Goal: Navigation & Orientation: Find specific page/section

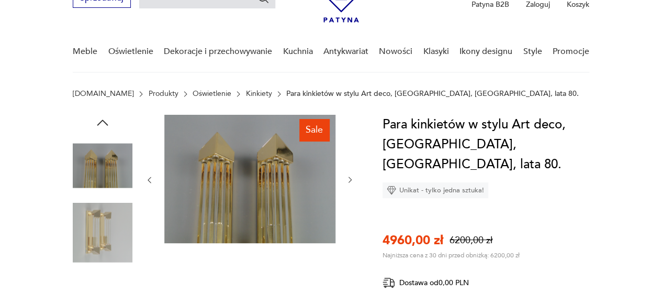
click at [252, 173] on img at bounding box center [249, 179] width 171 height 128
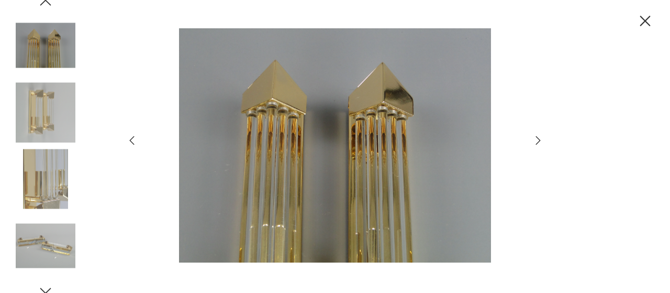
click at [539, 138] on icon "button" at bounding box center [538, 140] width 5 height 8
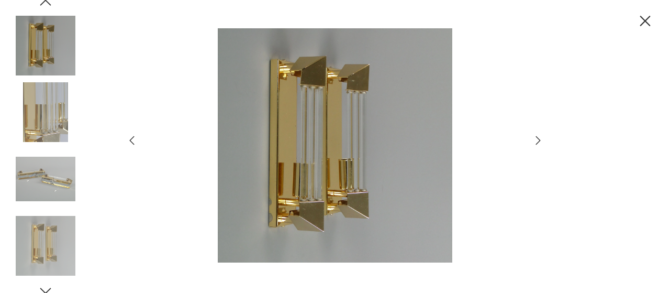
click at [539, 138] on icon "button" at bounding box center [538, 140] width 5 height 8
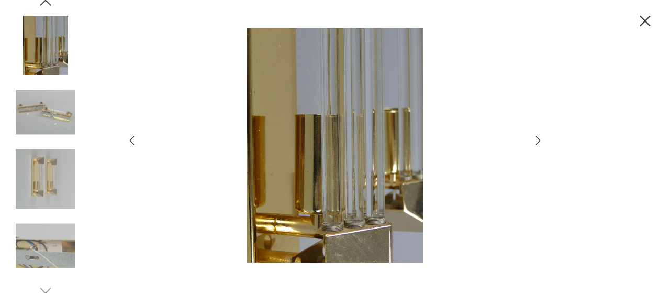
click at [539, 138] on icon "button" at bounding box center [538, 140] width 5 height 8
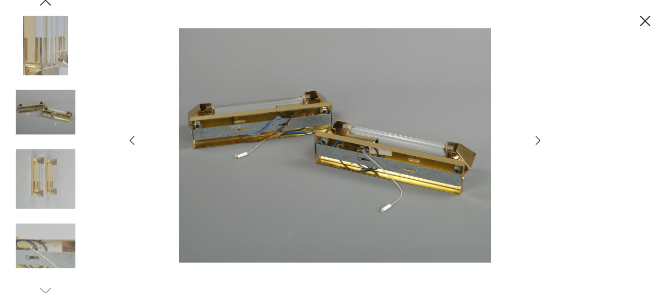
click at [539, 138] on icon "button" at bounding box center [538, 140] width 5 height 8
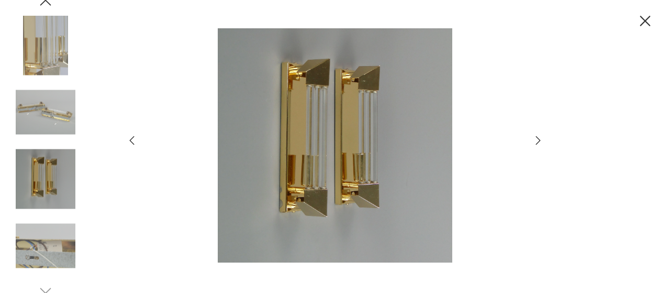
click at [650, 21] on icon "button" at bounding box center [645, 21] width 18 height 18
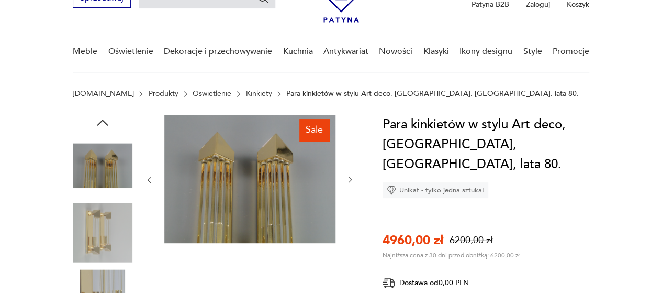
click at [246, 91] on link "Kinkiety" at bounding box center [259, 94] width 26 height 8
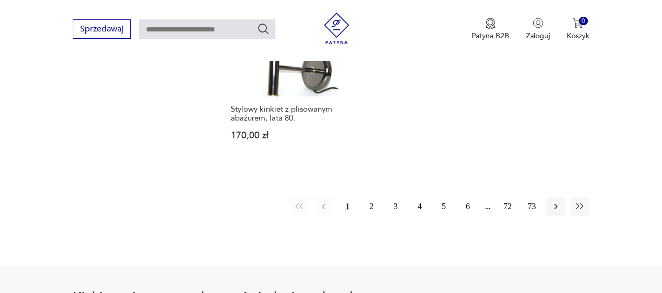
scroll to position [1551, 0]
click at [373, 197] on button "2" at bounding box center [371, 206] width 19 height 19
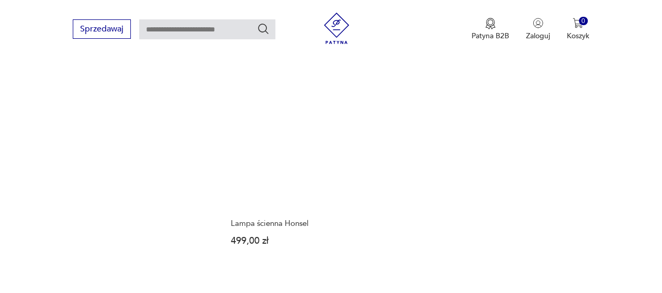
scroll to position [1449, 0]
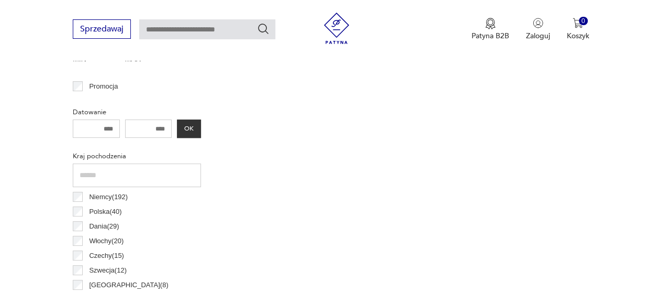
scroll to position [348, 0]
